Goal: Task Accomplishment & Management: Manage account settings

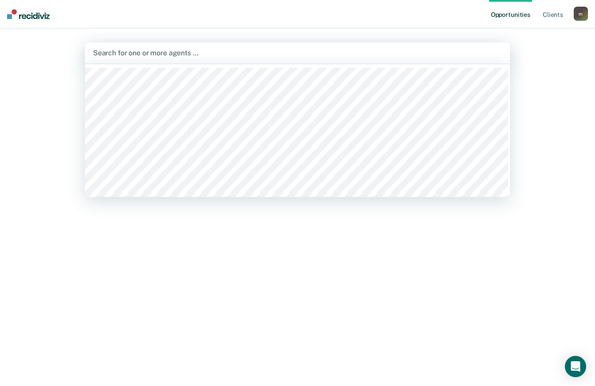
click at [173, 53] on div at bounding box center [297, 53] width 409 height 10
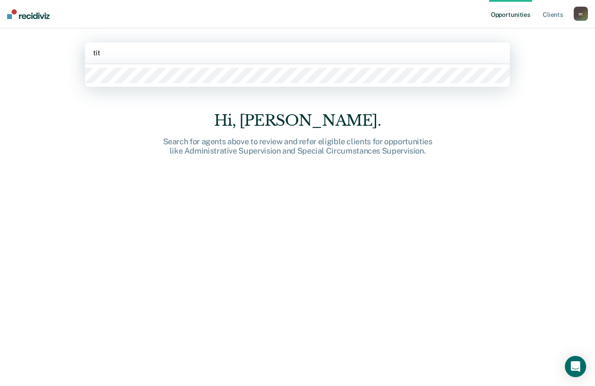
type input "tita"
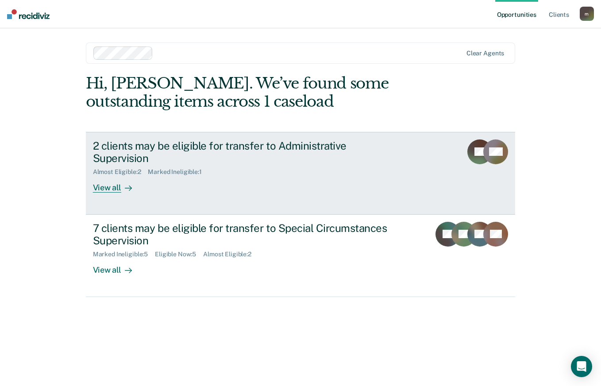
click at [241, 166] on div "2 clients may be eligible for transfer to Administrative Supervision Almost Eli…" at bounding box center [259, 167] width 332 height 54
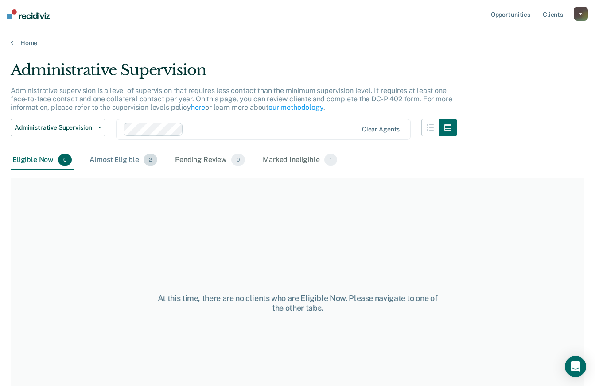
click at [104, 163] on div "Almost Eligible 2" at bounding box center [123, 160] width 71 height 19
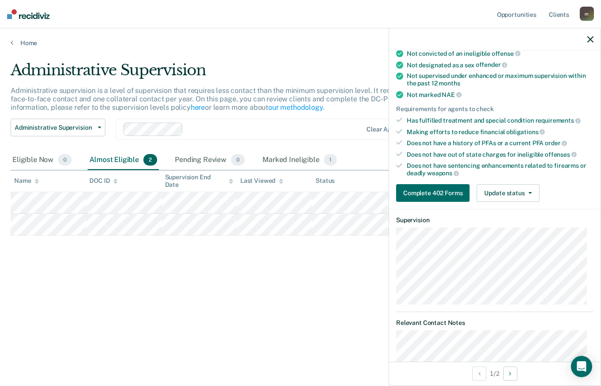
scroll to position [133, 0]
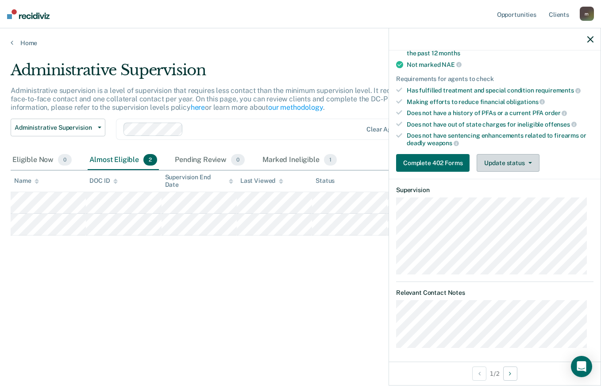
click at [522, 161] on button "Update status" at bounding box center [508, 163] width 62 height 18
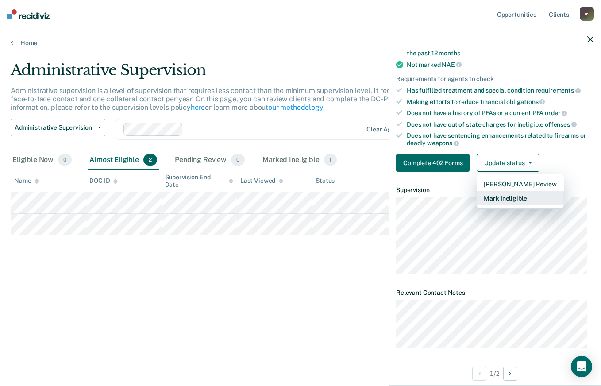
click at [525, 199] on button "Mark Ineligible" at bounding box center [520, 198] width 87 height 14
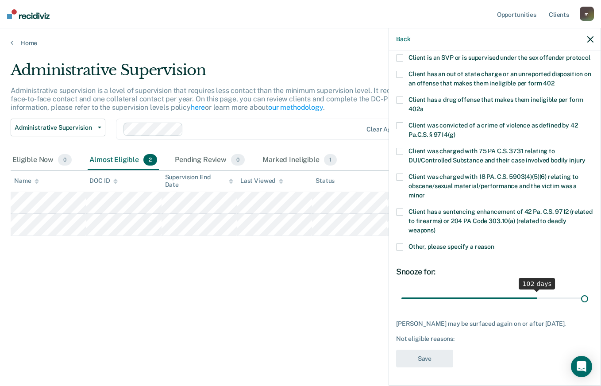
scroll to position [130, 0]
drag, startPoint x: 442, startPoint y: 297, endPoint x: 600, endPoint y: 301, distance: 157.7
type input "138"
click at [589, 301] on input "range" at bounding box center [495, 299] width 187 height 16
click at [399, 246] on span at bounding box center [399, 247] width 7 height 7
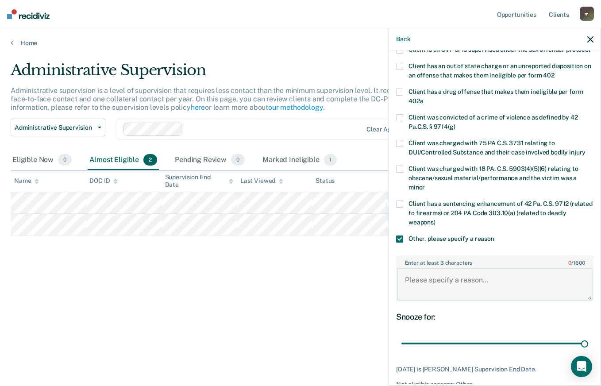
click at [433, 280] on textarea "Enter at least 3 characters 0 / 1600" at bounding box center [495, 284] width 196 height 33
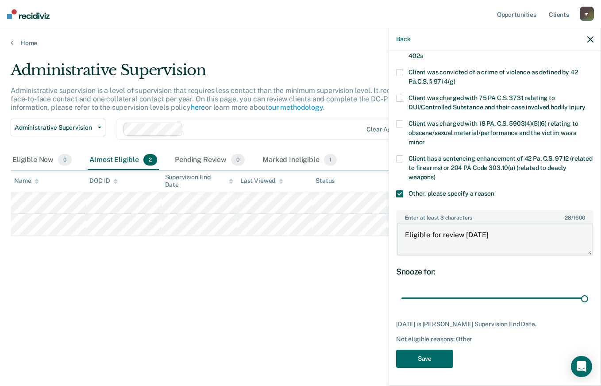
scroll to position [184, 0]
type textarea "Eligible for review [DATE]"
click at [411, 361] on button "Save" at bounding box center [424, 359] width 57 height 18
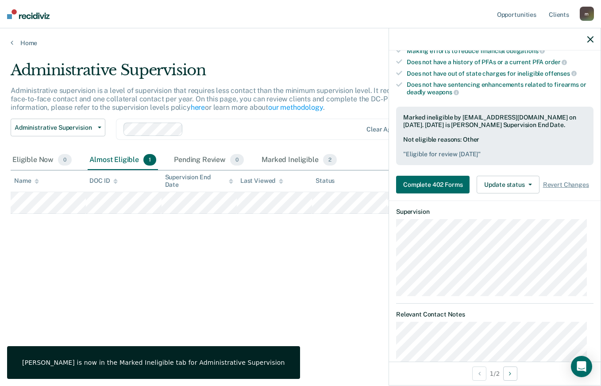
click at [588, 43] on icon "button" at bounding box center [591, 39] width 6 height 6
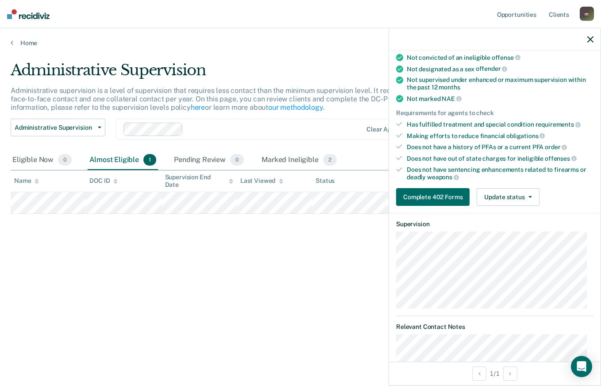
scroll to position [133, 0]
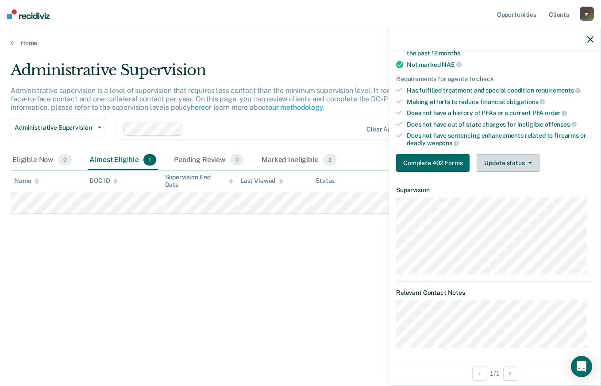
click at [507, 166] on button "Update status" at bounding box center [508, 163] width 62 height 18
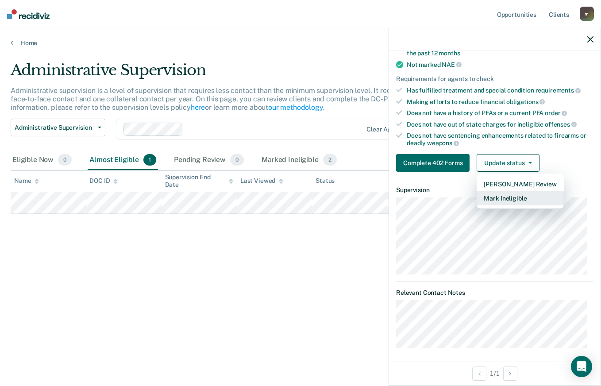
click at [516, 195] on button "Mark Ineligible" at bounding box center [520, 198] width 87 height 14
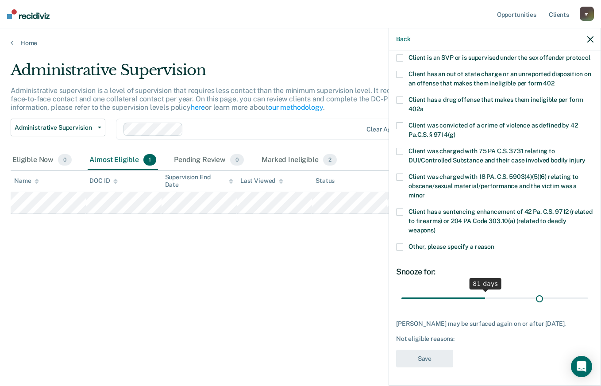
scroll to position [130, 0]
drag, startPoint x: 434, startPoint y: 295, endPoint x: 554, endPoint y: 300, distance: 120.6
click at [554, 300] on input "range" at bounding box center [495, 299] width 187 height 16
drag, startPoint x: 554, startPoint y: 301, endPoint x: 546, endPoint y: 302, distance: 7.7
type input "147"
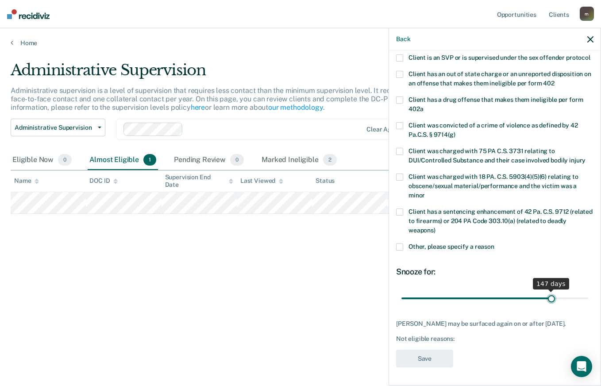
click at [546, 302] on input "range" at bounding box center [495, 299] width 187 height 16
click at [396, 246] on span at bounding box center [399, 247] width 7 height 7
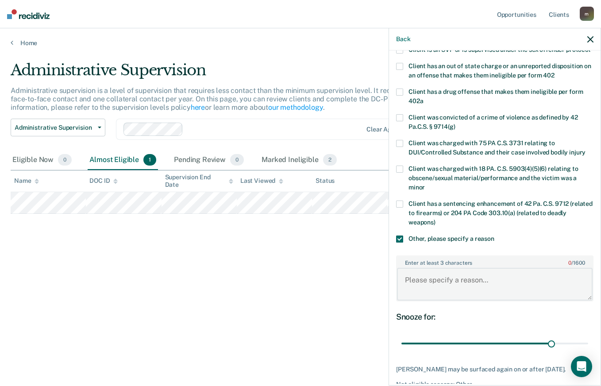
click at [474, 290] on textarea "Enter at least 3 characters 0 / 1600" at bounding box center [495, 284] width 196 height 33
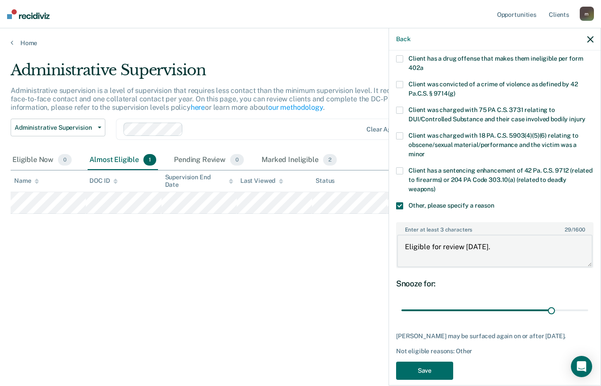
scroll to position [184, 0]
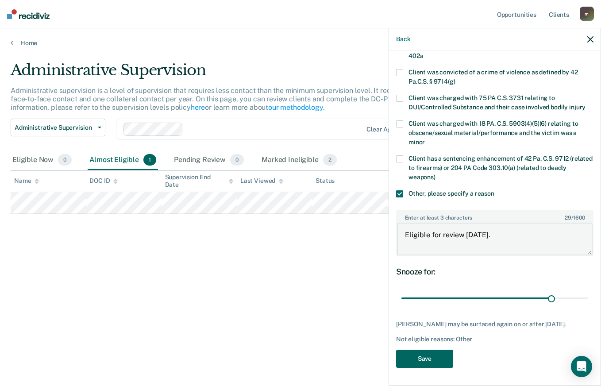
type textarea "Eligible for review [DATE]."
click at [434, 356] on button "Save" at bounding box center [424, 359] width 57 height 18
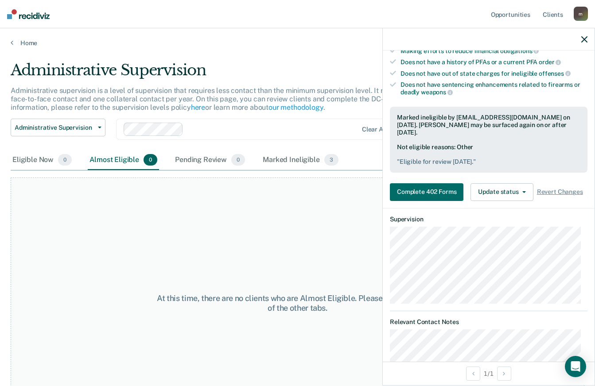
click at [586, 39] on icon "button" at bounding box center [584, 39] width 6 height 6
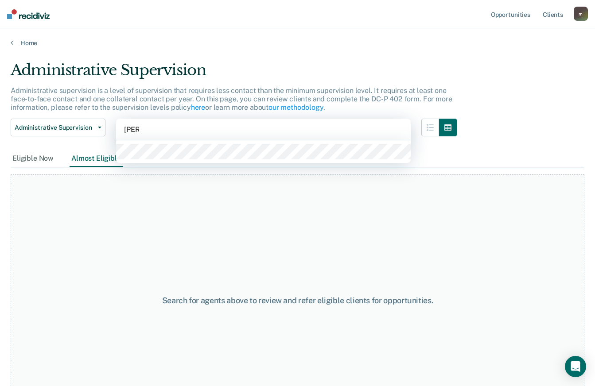
type input "[PERSON_NAME]"
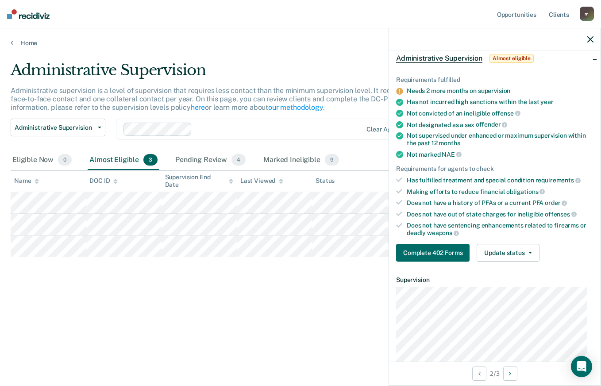
scroll to position [133, 0]
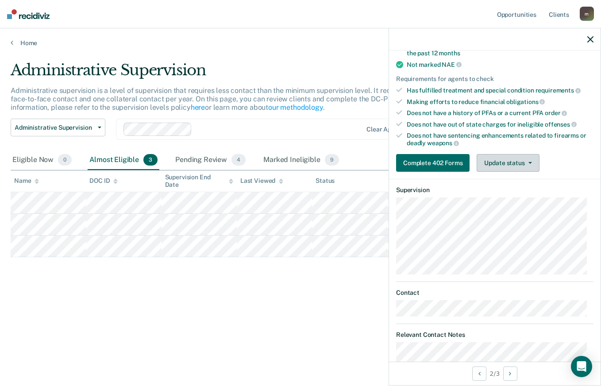
click at [511, 163] on button "Update status" at bounding box center [508, 163] width 62 height 18
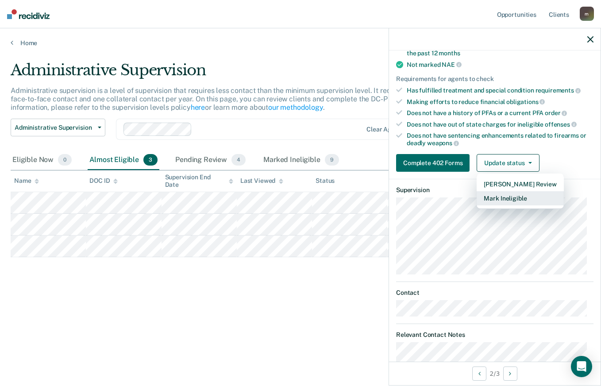
click at [507, 202] on button "Mark Ineligible" at bounding box center [520, 198] width 87 height 14
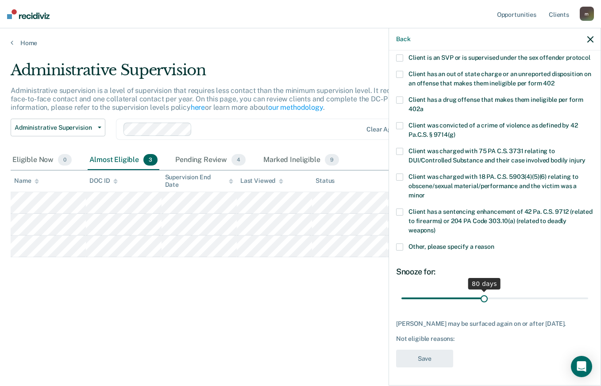
drag, startPoint x: 432, startPoint y: 295, endPoint x: 481, endPoint y: 303, distance: 50.2
type input "80"
click at [481, 303] on input "range" at bounding box center [495, 299] width 187 height 16
click at [403, 244] on label "Other, please specify a reason" at bounding box center [495, 248] width 198 height 9
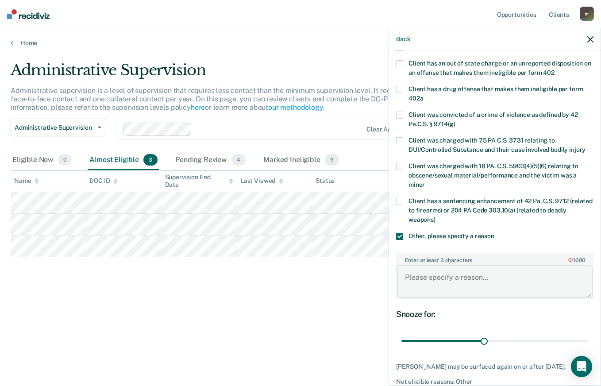
click at [447, 287] on textarea "Enter at least 3 characters 0 / 1600" at bounding box center [495, 281] width 196 height 33
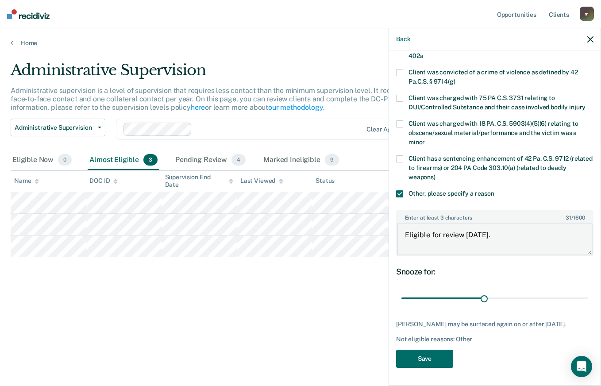
scroll to position [191, 0]
type textarea "Eligible for review [DATE]."
click at [418, 359] on button "Save" at bounding box center [424, 359] width 57 height 18
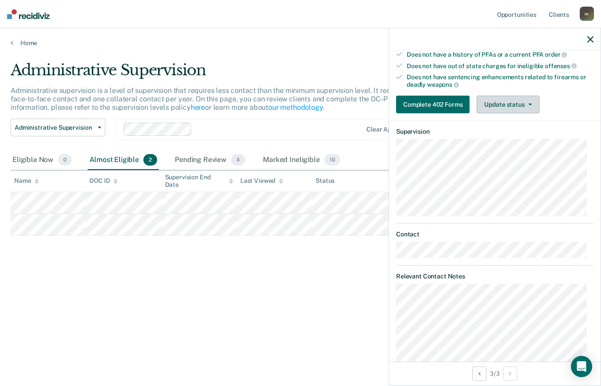
click at [518, 105] on button "Update status" at bounding box center [508, 105] width 62 height 18
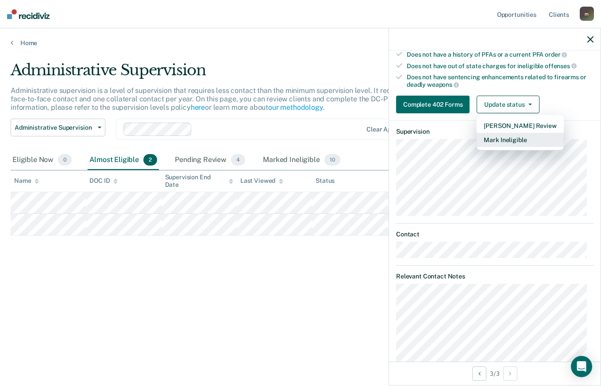
click at [520, 142] on button "Mark Ineligible" at bounding box center [520, 140] width 87 height 14
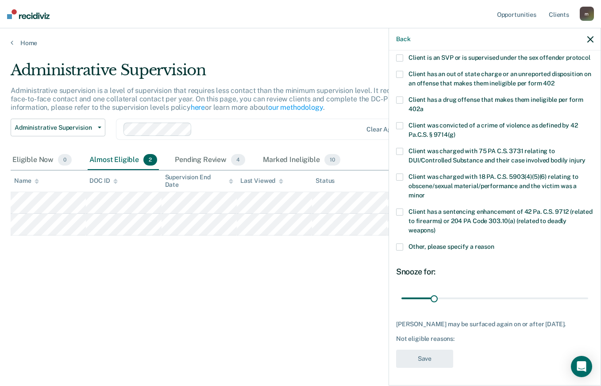
scroll to position [130, 0]
drag, startPoint x: 435, startPoint y: 298, endPoint x: 446, endPoint y: 301, distance: 11.4
type input "43"
click at [446, 301] on input "range" at bounding box center [495, 299] width 187 height 16
click at [403, 246] on span at bounding box center [399, 247] width 7 height 7
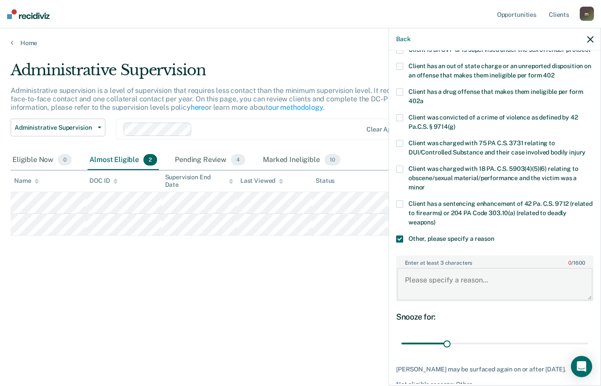
click at [449, 284] on textarea "Enter at least 3 characters 0 / 1600" at bounding box center [495, 284] width 196 height 33
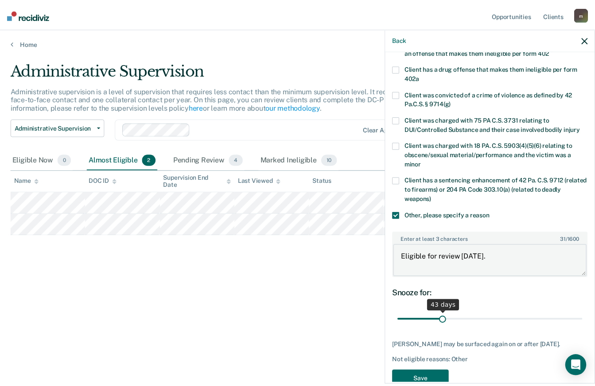
scroll to position [184, 0]
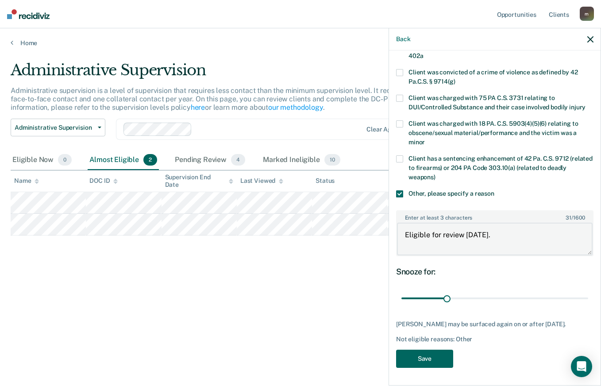
type textarea "Eligible for review [DATE]."
click at [431, 356] on button "Save" at bounding box center [424, 359] width 57 height 18
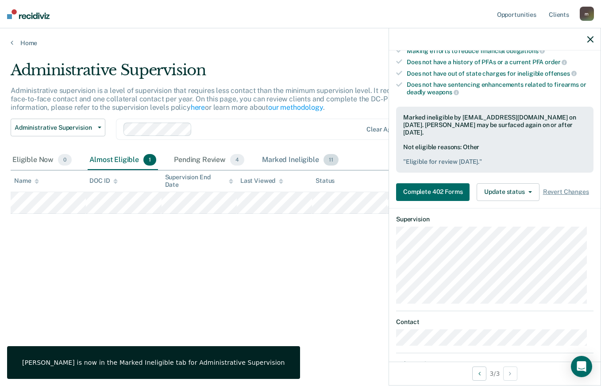
click at [295, 155] on div "Marked Ineligible 11" at bounding box center [300, 160] width 80 height 19
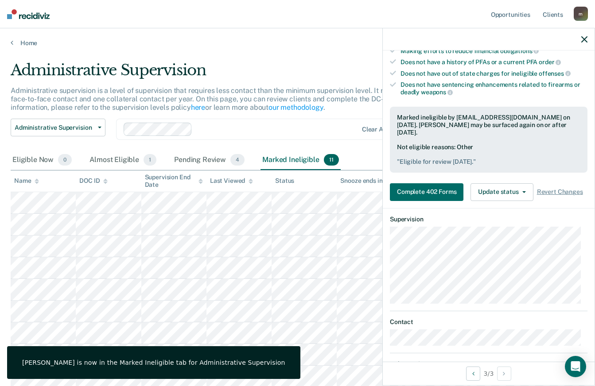
click at [577, 43] on div at bounding box center [489, 39] width 212 height 22
click at [578, 42] on div at bounding box center [489, 39] width 212 height 22
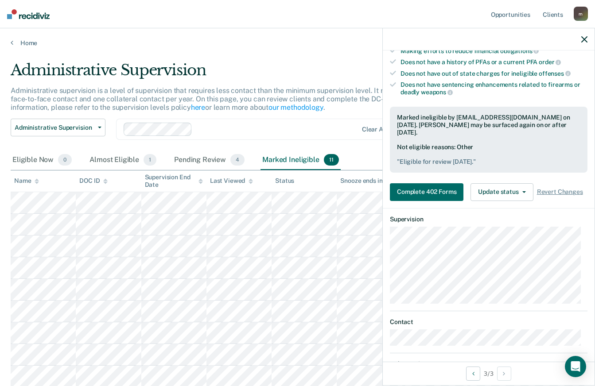
click at [584, 39] on icon "button" at bounding box center [584, 39] width 6 height 6
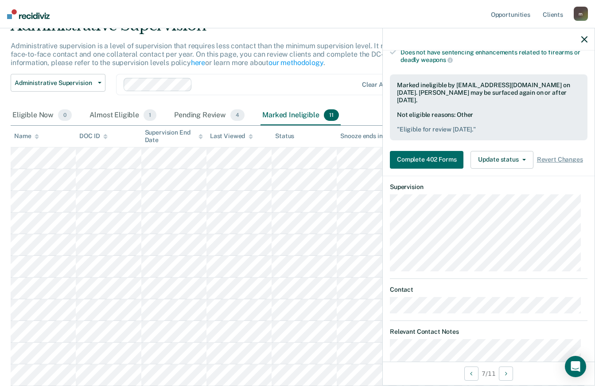
scroll to position [221, 0]
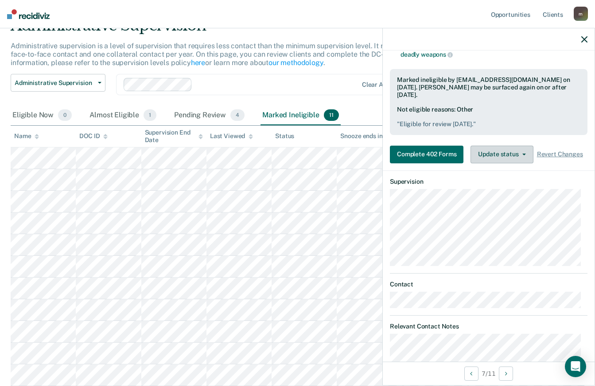
click at [515, 156] on button "Update status" at bounding box center [501, 155] width 62 height 18
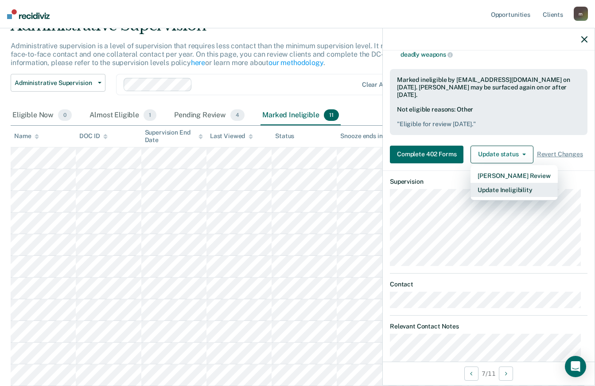
click at [513, 197] on button "Update Ineligibility" at bounding box center [513, 190] width 87 height 14
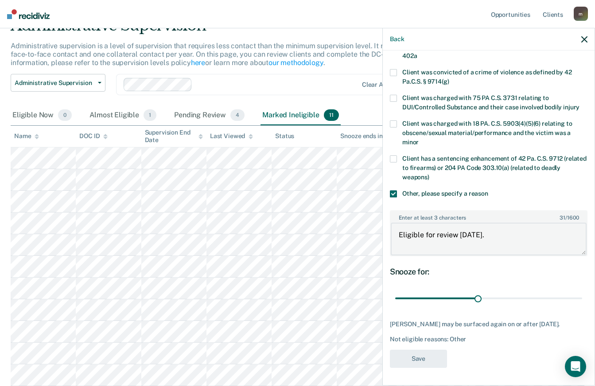
click at [489, 227] on textarea "Eligible for review [DATE]." at bounding box center [489, 239] width 196 height 33
type textarea "Eligible for review [DATE]."
click at [423, 356] on button "Save" at bounding box center [418, 359] width 57 height 18
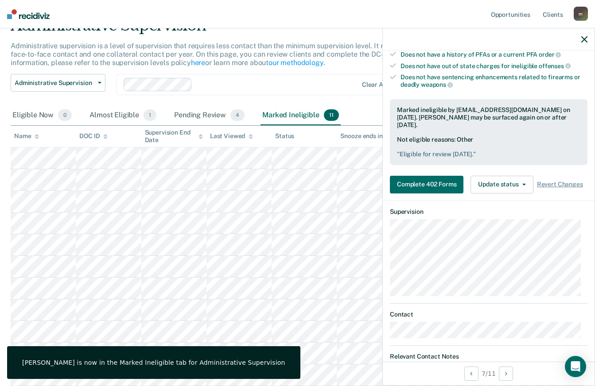
click at [585, 36] on button "button" at bounding box center [584, 39] width 6 height 8
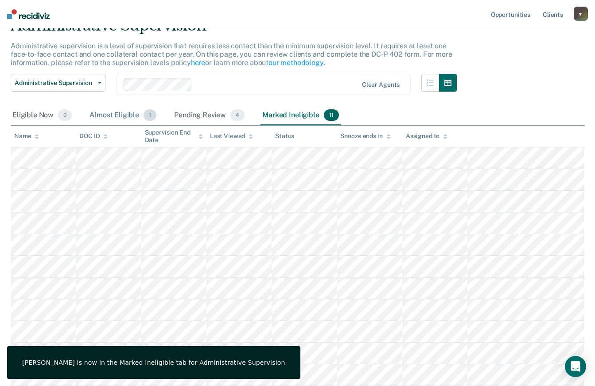
click at [107, 114] on div "Almost Eligible 1" at bounding box center [123, 115] width 70 height 19
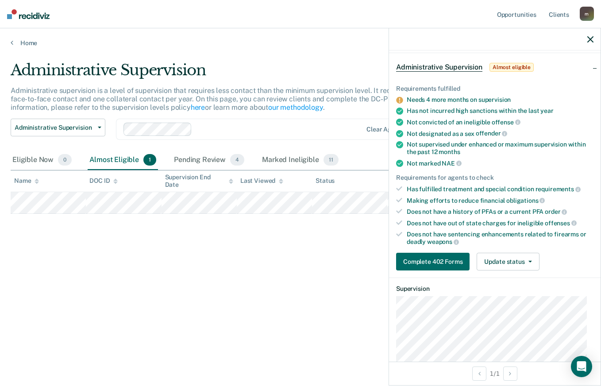
scroll to position [89, 0]
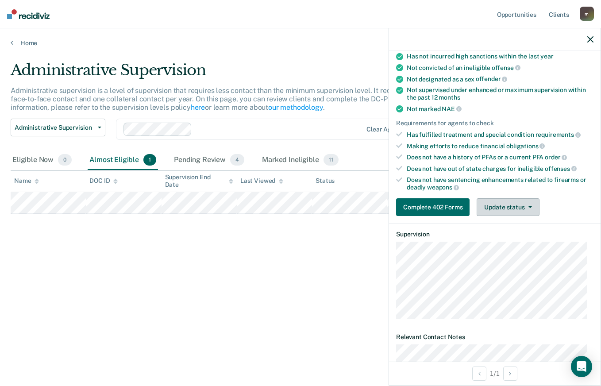
click at [507, 212] on button "Update status" at bounding box center [508, 207] width 62 height 18
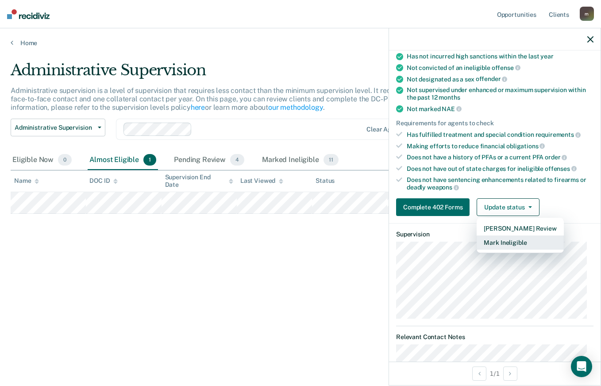
click at [521, 239] on button "Mark Ineligible" at bounding box center [520, 243] width 87 height 14
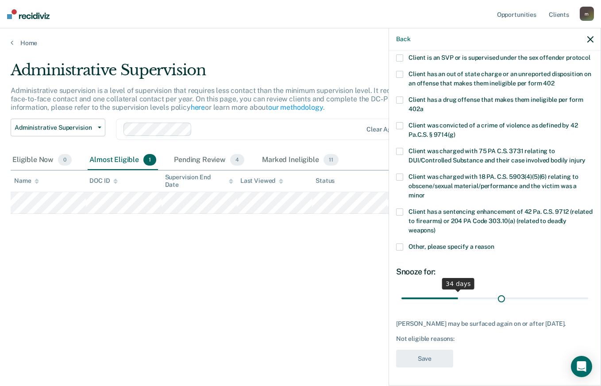
scroll to position [130, 0]
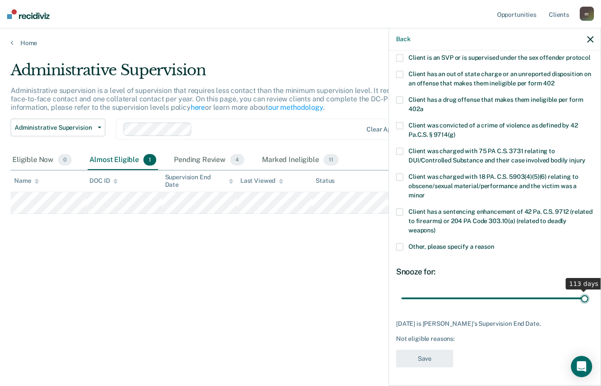
drag, startPoint x: 451, startPoint y: 292, endPoint x: 602, endPoint y: 314, distance: 153.1
type input "113"
click at [589, 306] on input "range" at bounding box center [495, 299] width 187 height 16
click at [402, 246] on span at bounding box center [399, 247] width 7 height 7
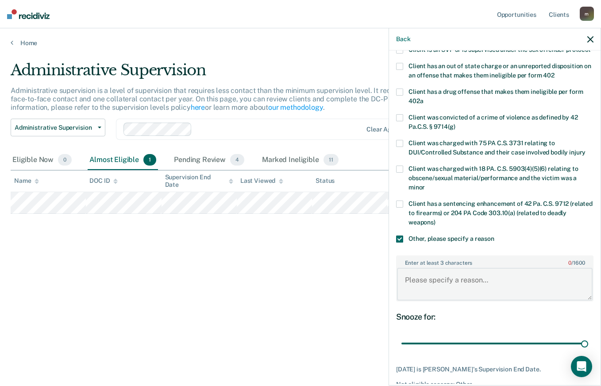
click at [446, 290] on textarea "Enter at least 3 characters 0 / 1600" at bounding box center [495, 284] width 196 height 33
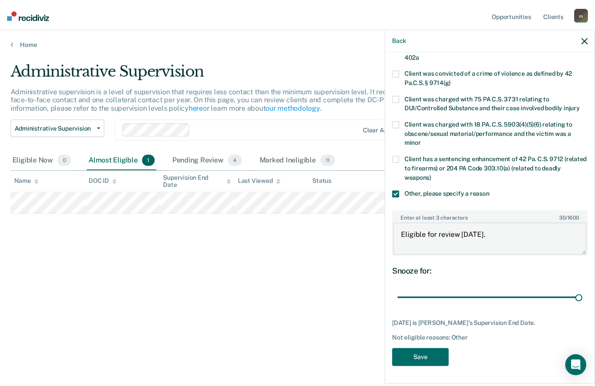
scroll to position [184, 0]
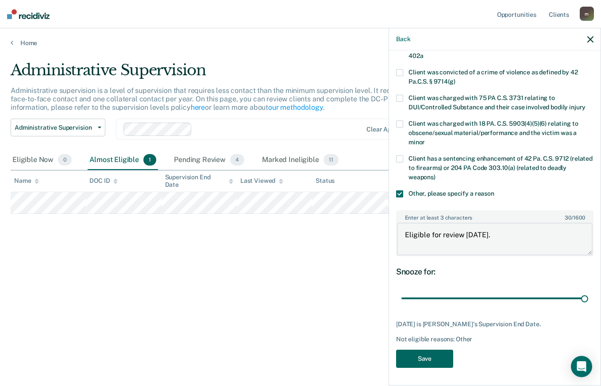
type textarea "Eligible for review [DATE]."
click at [443, 356] on button "Save" at bounding box center [424, 359] width 57 height 18
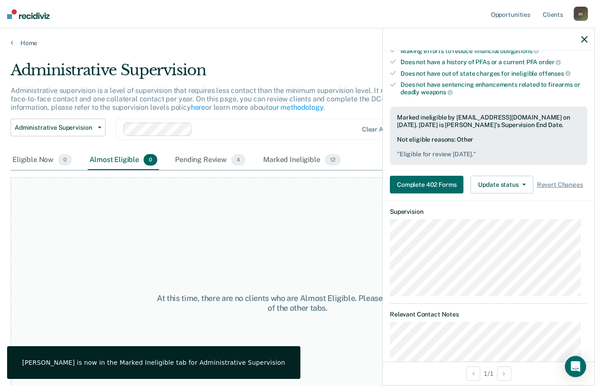
click at [582, 39] on icon "button" at bounding box center [584, 39] width 6 height 6
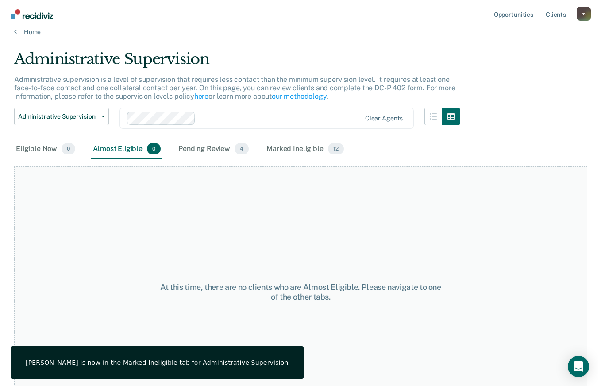
scroll to position [0, 0]
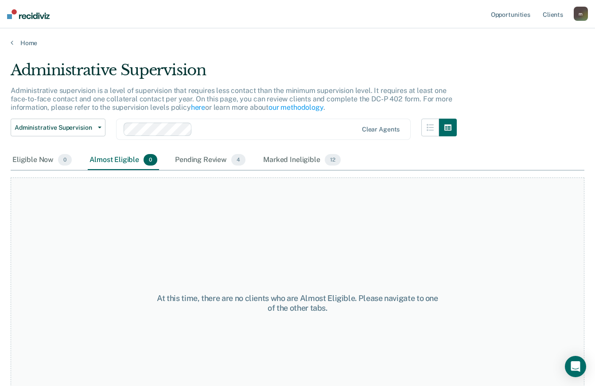
click at [10, 42] on div "Home" at bounding box center [297, 37] width 595 height 19
click at [13, 42] on icon at bounding box center [12, 42] width 3 height 7
